Goal: Task Accomplishment & Management: Manage account settings

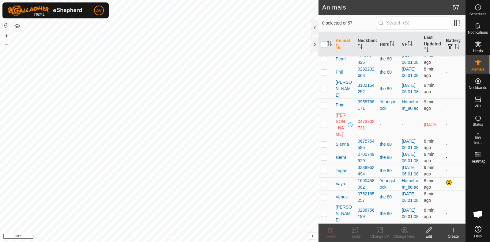
scroll to position [1168, 0]
checkbox input "true"
click at [356, 231] on icon at bounding box center [355, 229] width 7 height 7
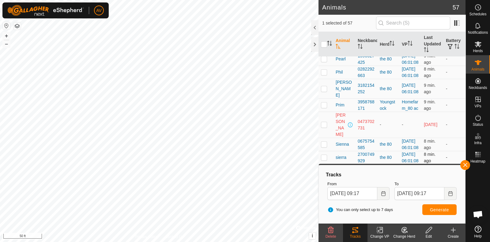
scroll to position [861, 0]
click at [325, 41] on input "checkbox" at bounding box center [324, 44] width 6 height 6
checkbox input "true"
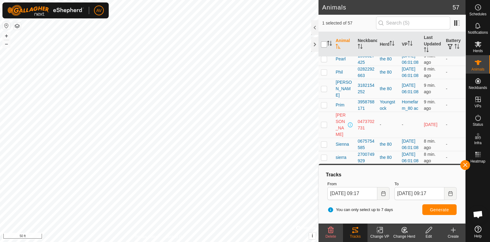
checkbox input "true"
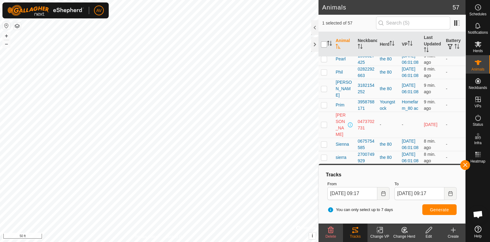
checkbox input "true"
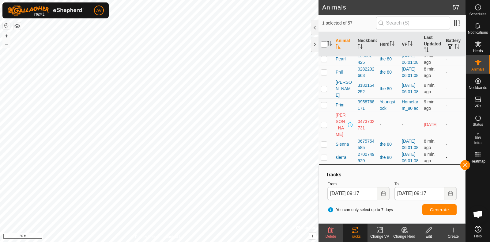
checkbox input "true"
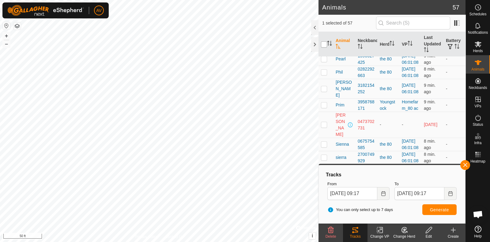
checkbox input "true"
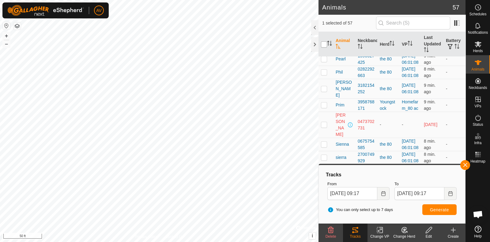
checkbox input "true"
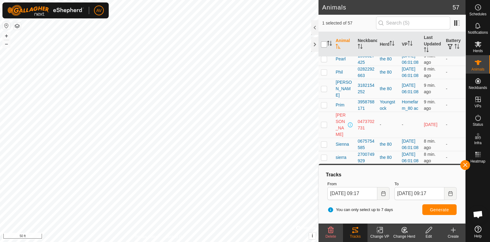
checkbox input "true"
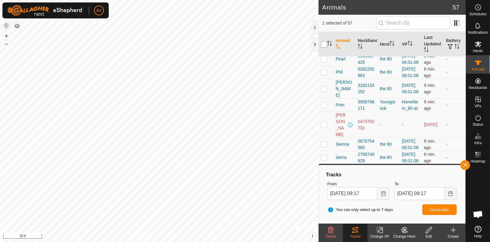
checkbox input "true"
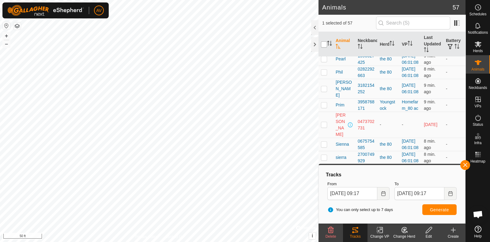
checkbox input "true"
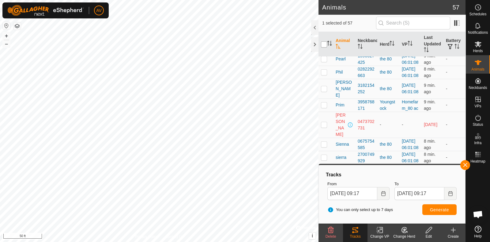
checkbox input "true"
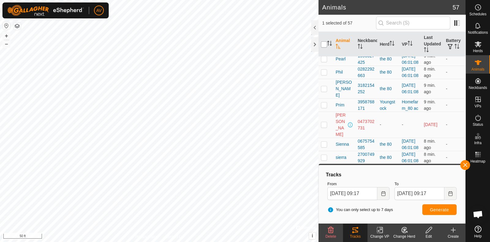
checkbox input "true"
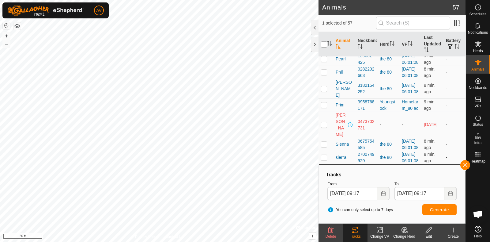
checkbox input "true"
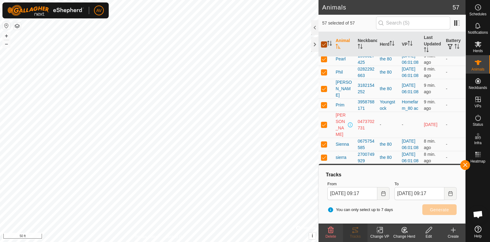
click at [325, 41] on input "checkbox" at bounding box center [324, 44] width 6 height 6
checkbox input "false"
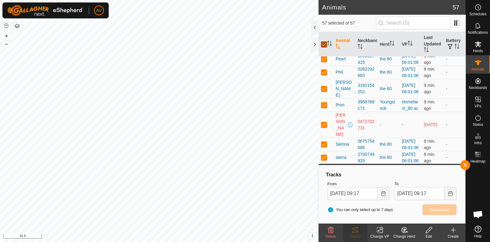
checkbox input "false"
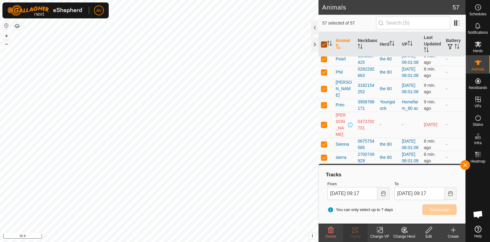
checkbox input "false"
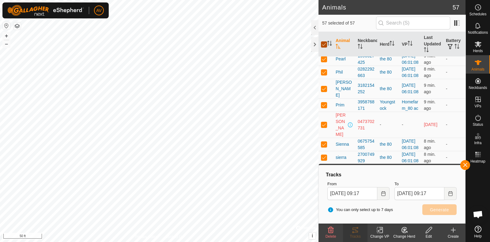
checkbox input "false"
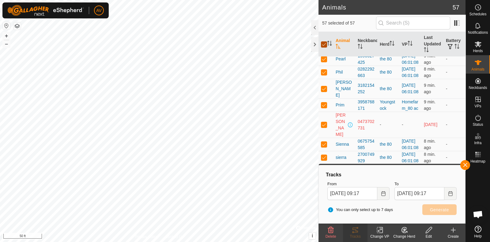
checkbox input "false"
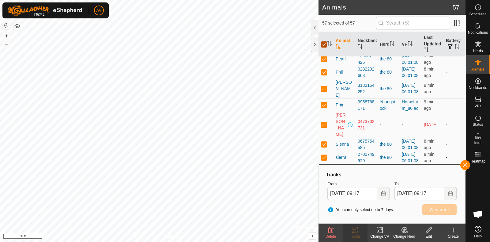
checkbox input "false"
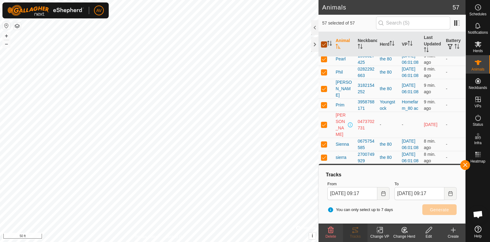
checkbox input "false"
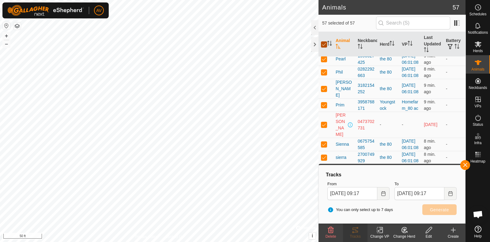
checkbox input "false"
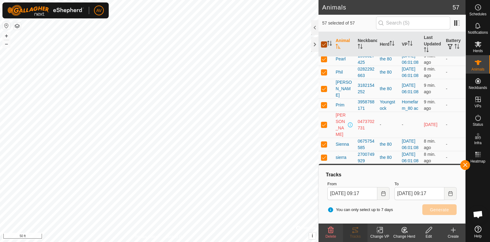
checkbox input "false"
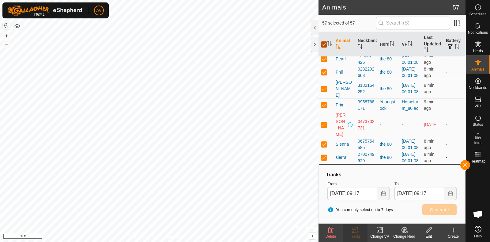
checkbox input "false"
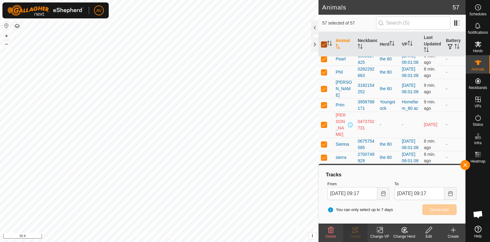
checkbox input "false"
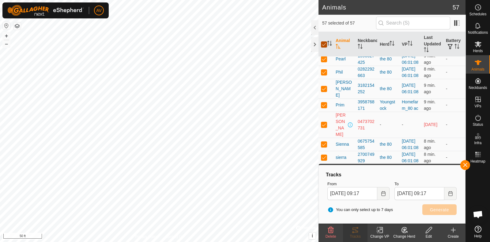
checkbox input "false"
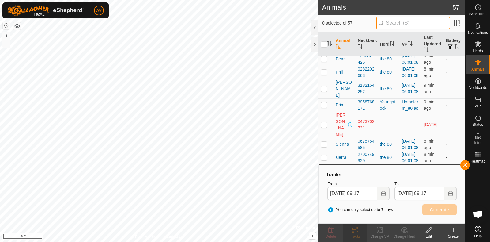
click at [389, 25] on input "text" at bounding box center [413, 23] width 74 height 13
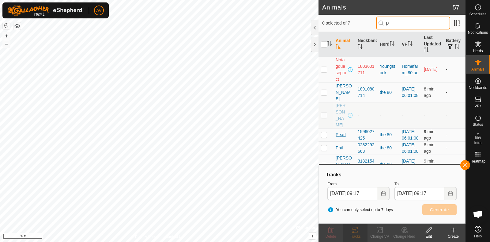
type input "p"
click at [343, 131] on span "Pearl" at bounding box center [341, 134] width 10 height 6
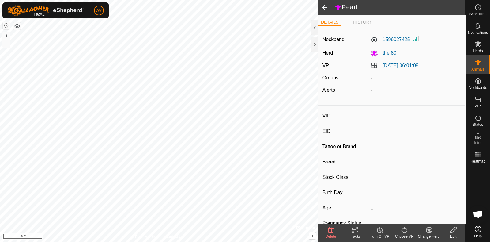
type input "Pearl"
type input "-"
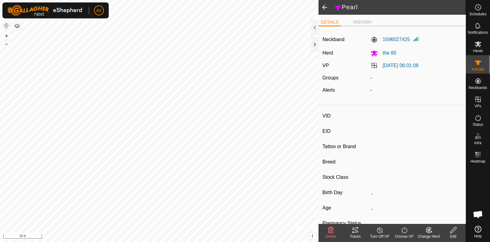
type input "-"
click at [357, 227] on icon at bounding box center [356, 229] width 6 height 5
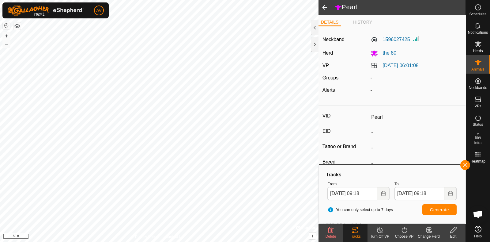
click at [322, 6] on span at bounding box center [325, 7] width 12 height 15
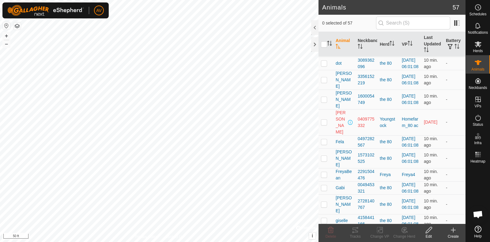
scroll to position [268, 0]
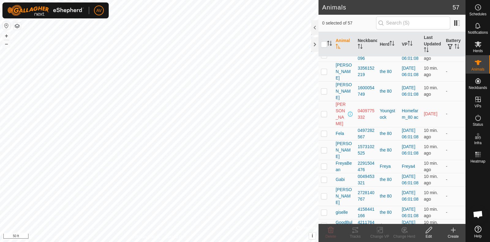
click at [341, 45] on span "Deja" at bounding box center [340, 42] width 9 height 6
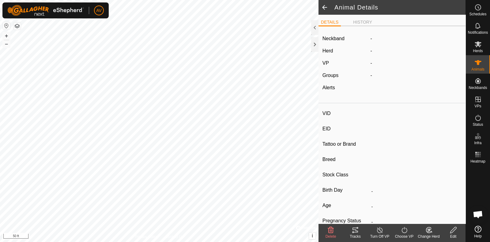
type input "Deja"
type input "-"
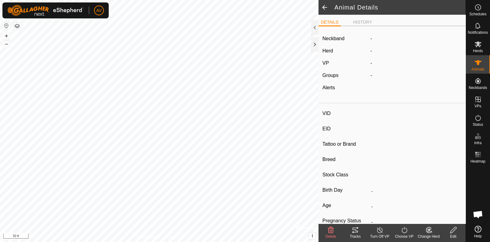
type input "-"
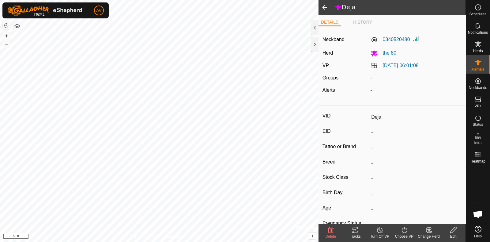
click at [360, 238] on div "Tracks" at bounding box center [355, 236] width 25 height 6
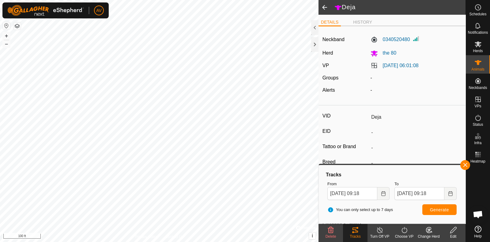
click at [321, 6] on span at bounding box center [325, 7] width 12 height 15
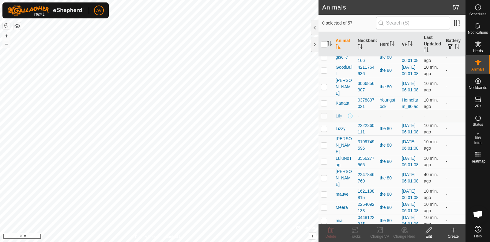
scroll to position [536, 0]
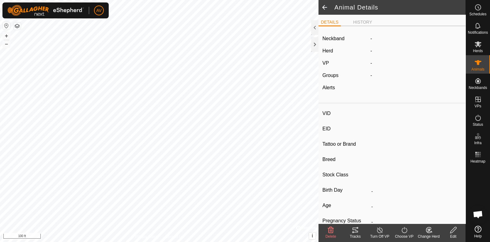
type input "GoodBull"
type input "-"
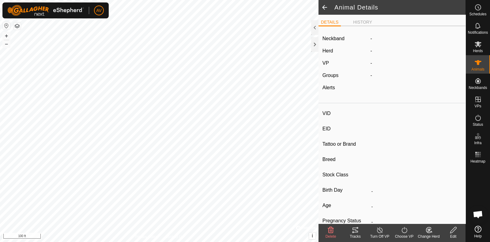
type input "-"
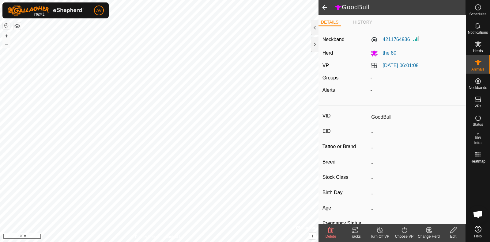
click at [359, 230] on icon at bounding box center [355, 229] width 7 height 7
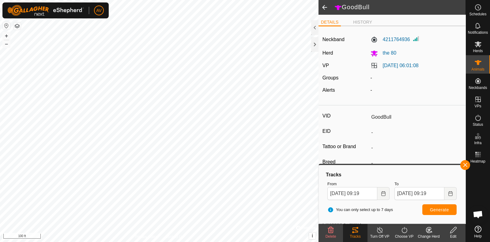
click at [324, 5] on span at bounding box center [325, 7] width 12 height 15
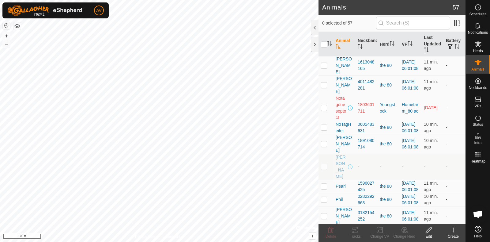
scroll to position [689, 0]
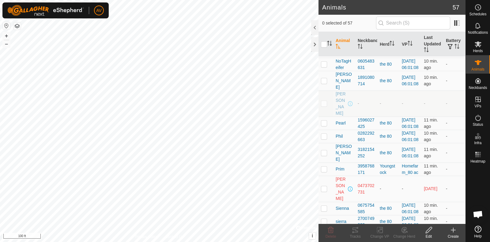
checkbox input "true"
click at [356, 228] on icon at bounding box center [355, 229] width 7 height 7
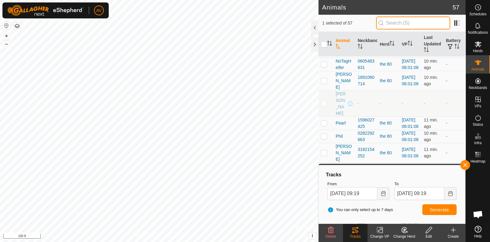
click at [394, 20] on input "text" at bounding box center [413, 23] width 74 height 13
type input "mauve"
checkbox input "true"
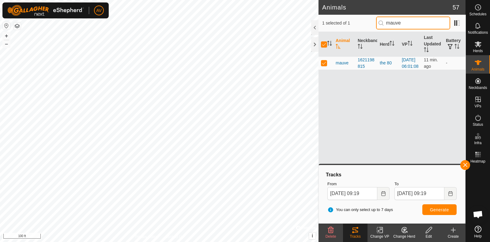
scroll to position [0, 0]
